Goal: Task Accomplishment & Management: Use online tool/utility

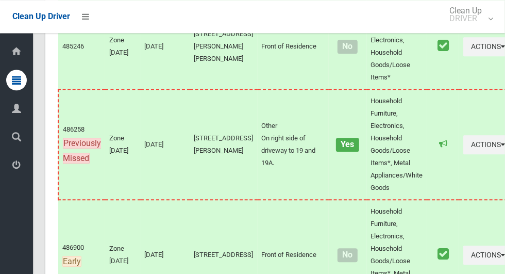
scroll to position [5480, 0]
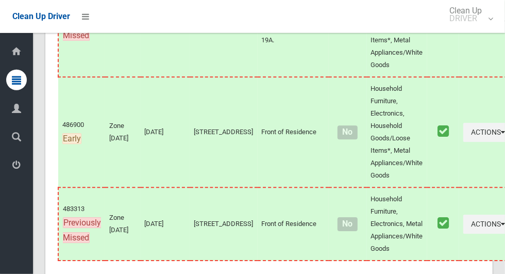
scroll to position [5618, 0]
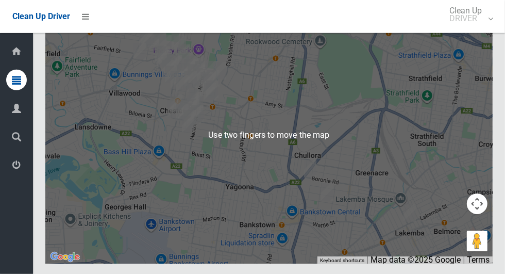
scroll to position [5900, 0]
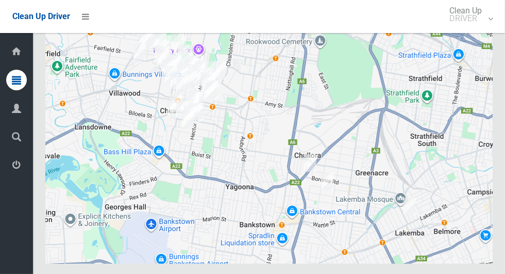
scroll to position [5900, 0]
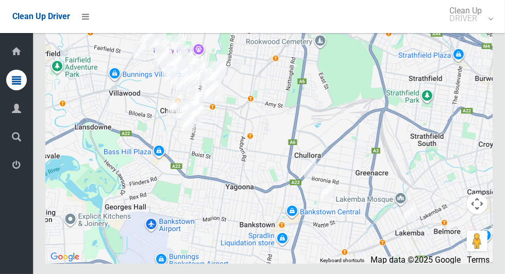
scroll to position [5900, 0]
